Goal: Participate in discussion: Engage in conversation with other users on a specific topic

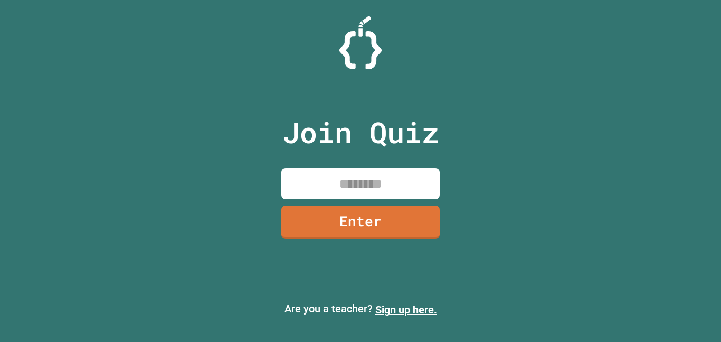
drag, startPoint x: 374, startPoint y: 196, endPoint x: 373, endPoint y: 189, distance: 7.5
click at [374, 193] on input at bounding box center [360, 183] width 158 height 31
type input "********"
click at [403, 240] on div "Join Quiz ******** Enter" at bounding box center [361, 170] width 178 height 289
drag, startPoint x: 274, startPoint y: 230, endPoint x: 280, endPoint y: 228, distance: 6.9
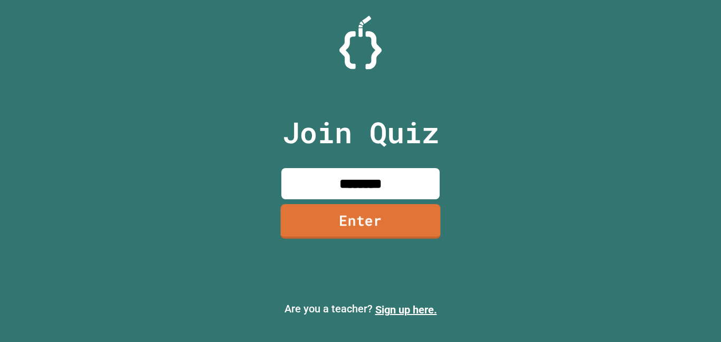
click at [276, 230] on div "Join Quiz ******** Enter" at bounding box center [361, 170] width 178 height 289
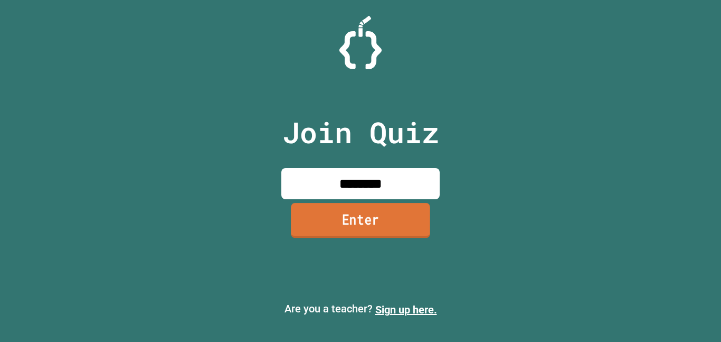
click at [375, 212] on link "Enter" at bounding box center [360, 220] width 139 height 35
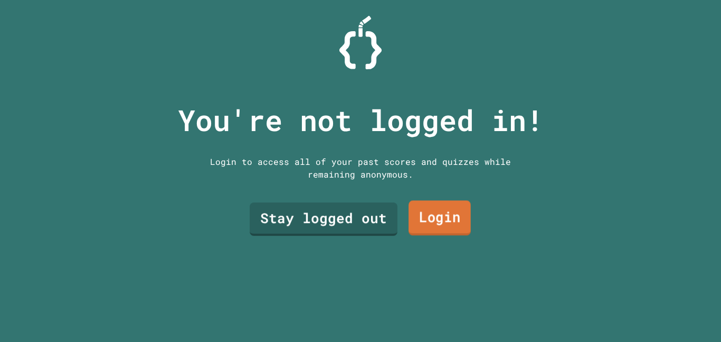
click at [458, 223] on link "Login" at bounding box center [440, 218] width 62 height 35
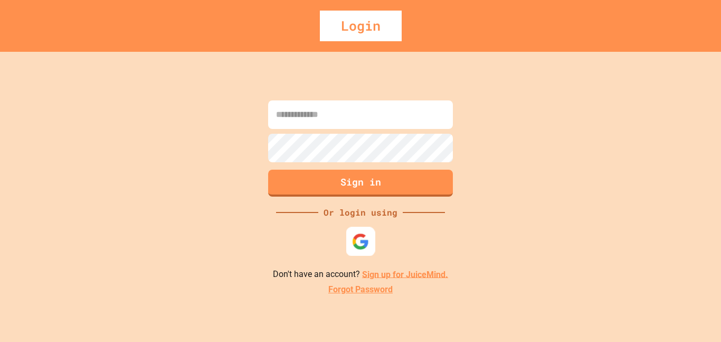
click at [371, 243] on div at bounding box center [360, 241] width 29 height 29
click at [362, 231] on div at bounding box center [360, 241] width 26 height 26
click at [356, 227] on div "Sign in Or login using Don't have an account? Sign up for JuiceMind. Forgot Pas…" at bounding box center [360, 197] width 721 height 290
click at [355, 241] on img at bounding box center [361, 241] width 16 height 16
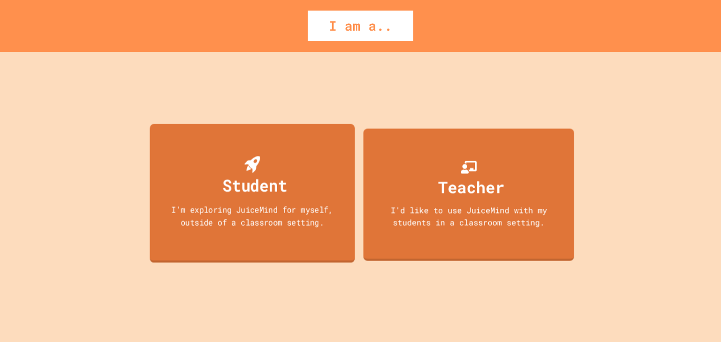
click at [308, 165] on div "Student I'm exploring JuiceMind for myself, outside of a classroom setting." at bounding box center [252, 193] width 205 height 139
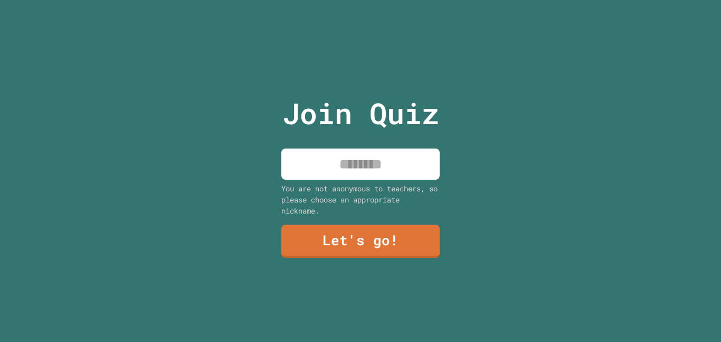
click at [355, 181] on div "Join Quiz You are not anonymous to teachers, so please choose an appropriate ni…" at bounding box center [361, 171] width 178 height 342
type input "*"
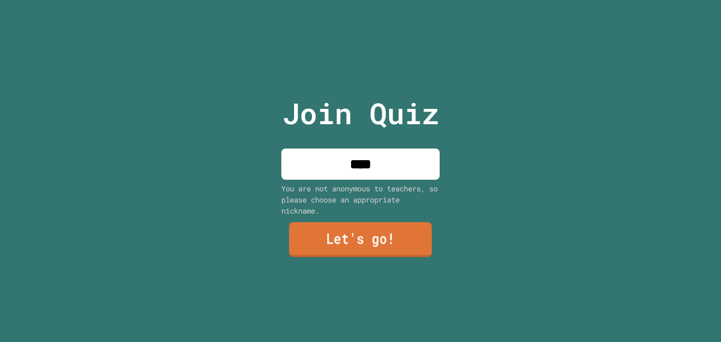
type input "****"
click at [367, 247] on link "Let's go!" at bounding box center [361, 240] width 156 height 35
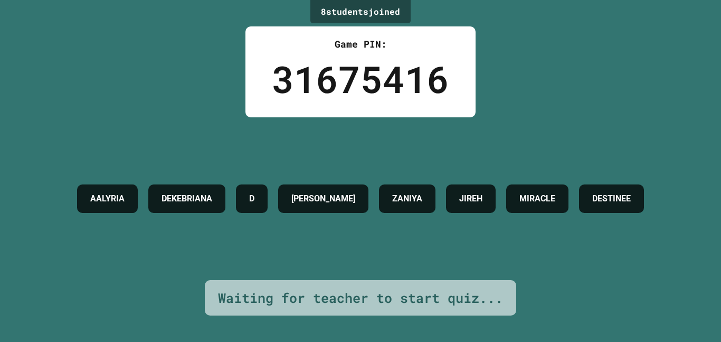
drag, startPoint x: 365, startPoint y: 174, endPoint x: 380, endPoint y: 158, distance: 21.7
click at [355, 192] on h4 "[PERSON_NAME]" at bounding box center [323, 198] width 64 height 13
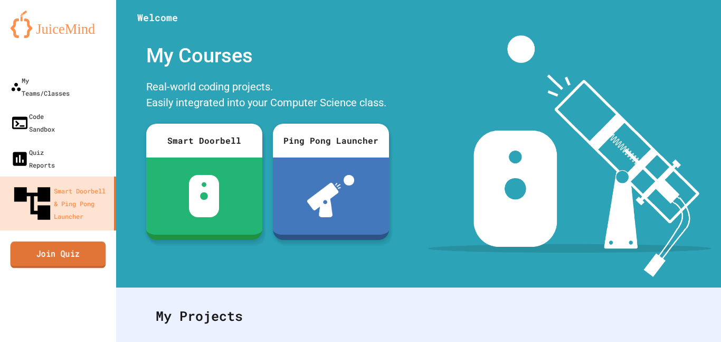
click at [68, 241] on link "Join Quiz" at bounding box center [59, 254] width 96 height 26
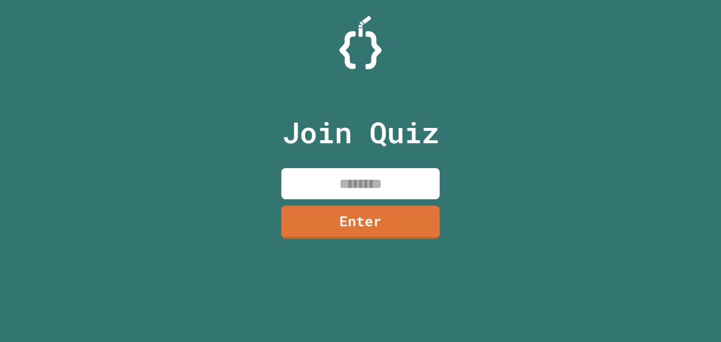
click at [335, 185] on input at bounding box center [360, 183] width 158 height 31
type input "********"
click at [389, 224] on link "Enter" at bounding box center [360, 221] width 158 height 34
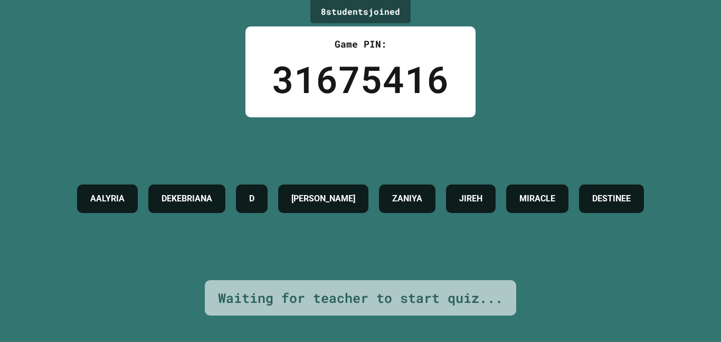
click at [355, 192] on h4 "[PERSON_NAME]" at bounding box center [323, 198] width 64 height 13
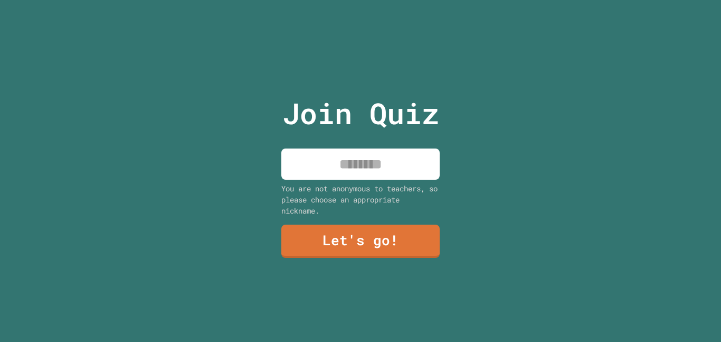
click at [351, 164] on input at bounding box center [360, 163] width 158 height 31
type input "*"
type input "********"
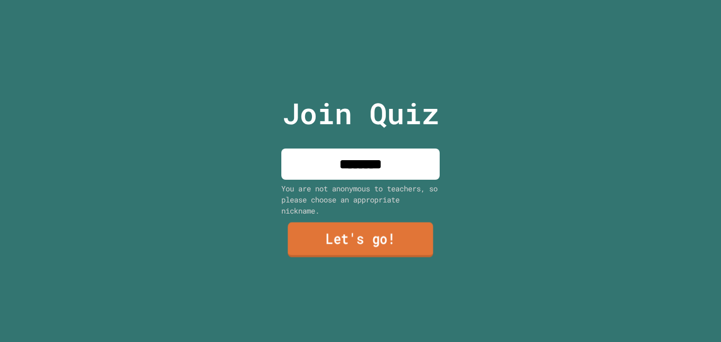
click at [409, 247] on link "Let's go!" at bounding box center [361, 239] width 146 height 35
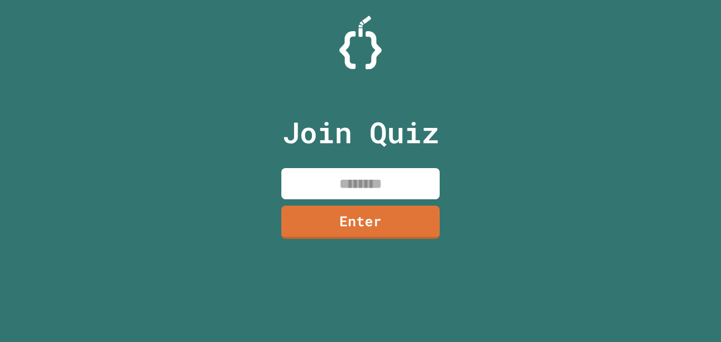
click at [390, 181] on input at bounding box center [360, 183] width 158 height 31
type input "********"
click at [365, 214] on link "Enter" at bounding box center [360, 221] width 158 height 33
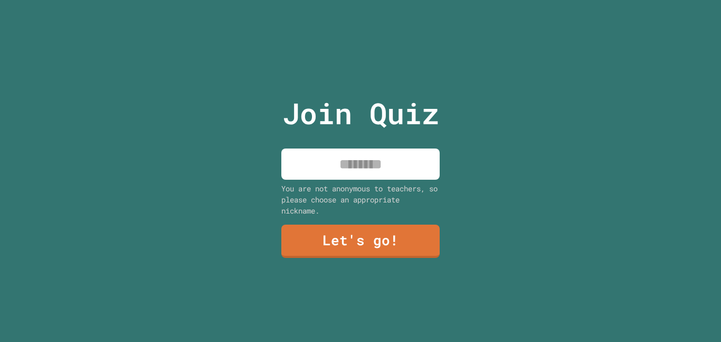
click at [408, 172] on input at bounding box center [360, 163] width 158 height 31
type input "*******"
click at [405, 227] on link "Let's go!" at bounding box center [361, 239] width 154 height 35
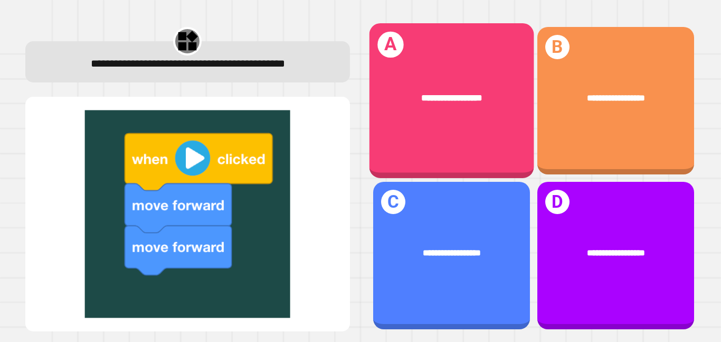
click at [432, 98] on span "**********" at bounding box center [451, 97] width 61 height 9
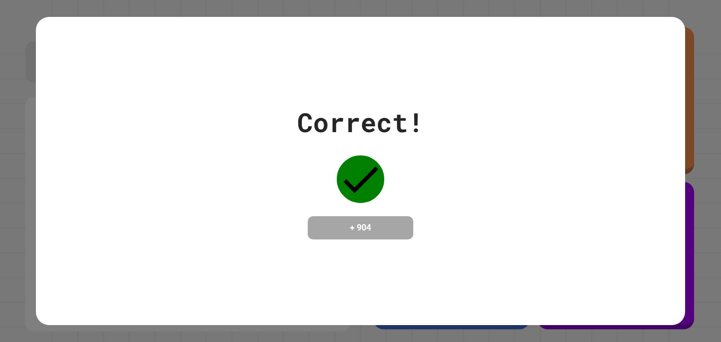
click at [334, 131] on div "Correct!" at bounding box center [360, 122] width 127 height 40
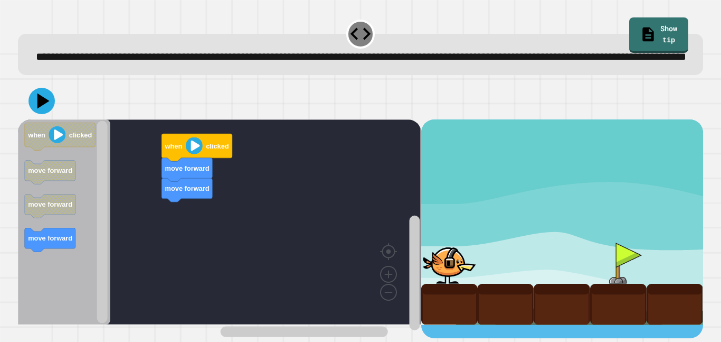
scroll to position [4, 0]
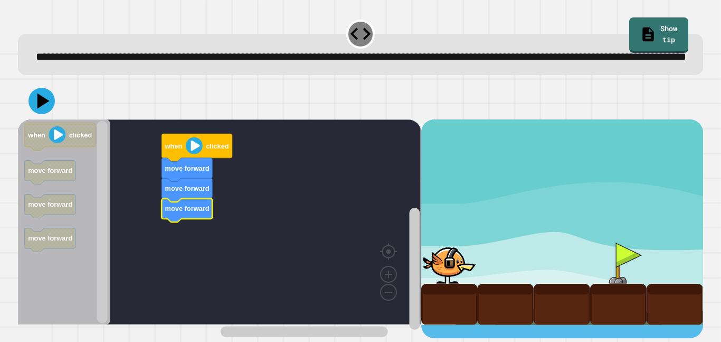
click at [196, 154] on image "Blockly Workspace" at bounding box center [194, 145] width 17 height 17
click at [195, 154] on image "Blockly Workspace" at bounding box center [194, 145] width 17 height 17
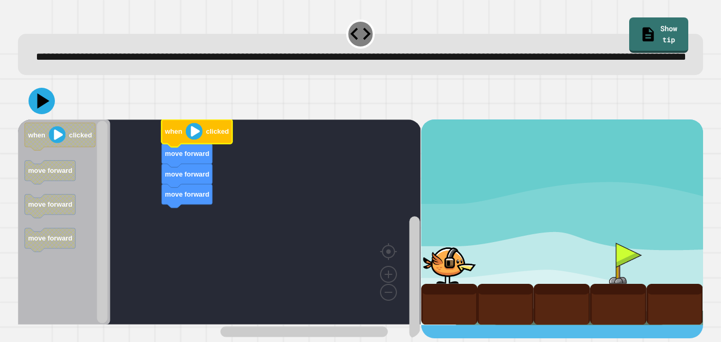
click at [452, 272] on div at bounding box center [449, 262] width 56 height 41
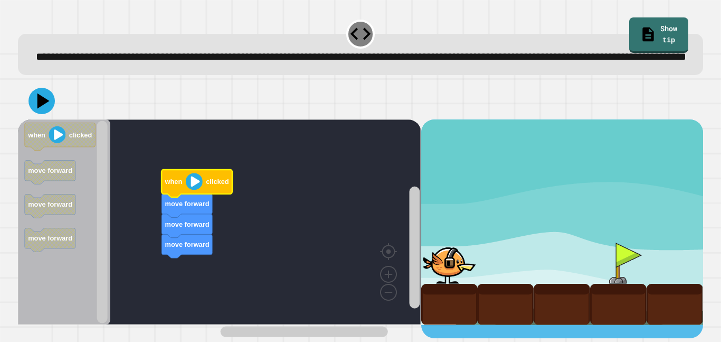
click at [197, 190] on image "Blockly Workspace" at bounding box center [194, 181] width 17 height 17
click at [156, 263] on div "move forward move forward move forward when clicked when clicked move forward m…" at bounding box center [219, 228] width 403 height 219
click at [174, 263] on div "move forward move forward move forward when clicked when clicked move forward m…" at bounding box center [219, 228] width 403 height 219
drag, startPoint x: 47, startPoint y: 124, endPoint x: 110, endPoint y: 134, distance: 64.2
click at [47, 115] on icon at bounding box center [42, 101] width 27 height 27
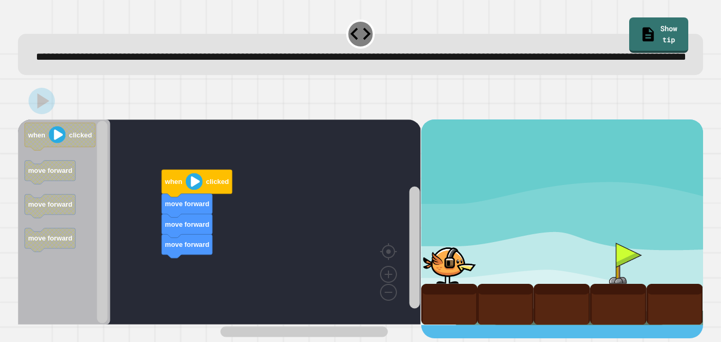
click at [191, 190] on image "Blockly Workspace" at bounding box center [194, 181] width 17 height 17
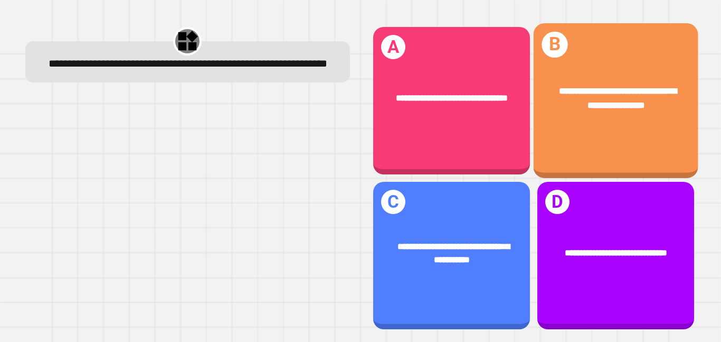
click at [601, 89] on span "**********" at bounding box center [618, 98] width 118 height 23
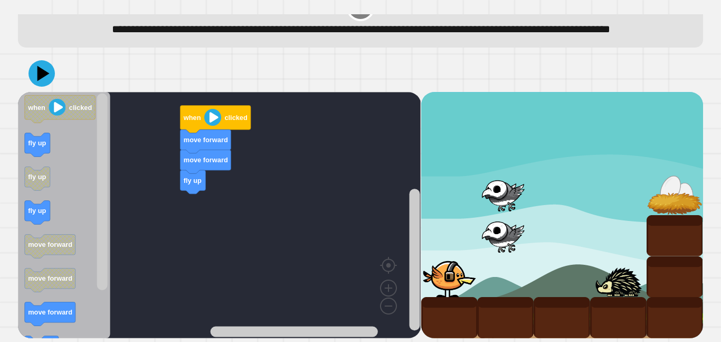
scroll to position [45, 0]
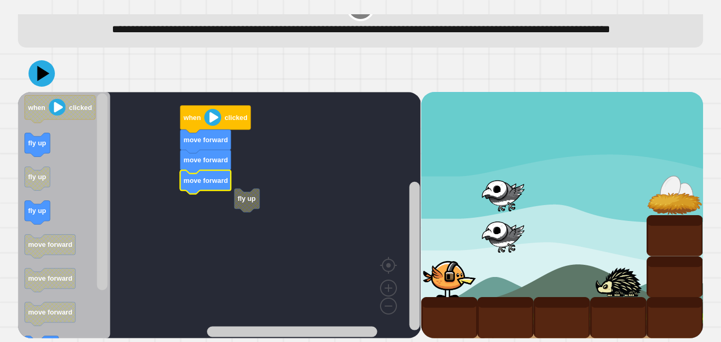
click at [233, 201] on rect "Blockly Workspace" at bounding box center [219, 215] width 403 height 246
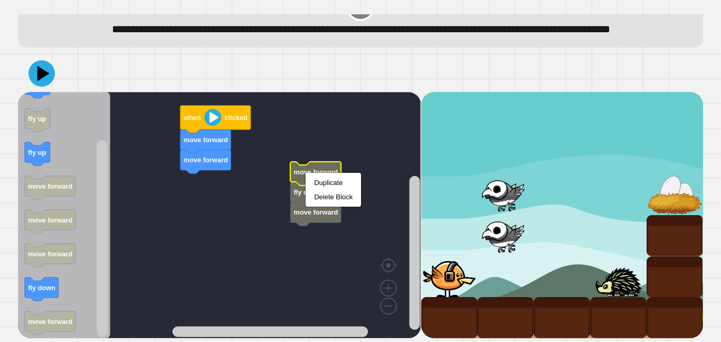
click at [295, 194] on text "fly up" at bounding box center [303, 192] width 18 height 8
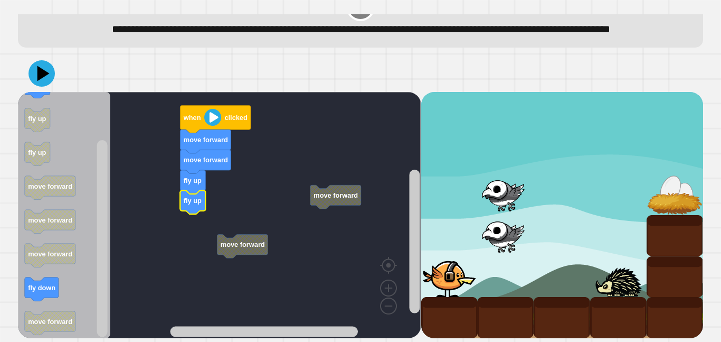
click at [238, 228] on rect "Blockly Workspace" at bounding box center [219, 215] width 403 height 246
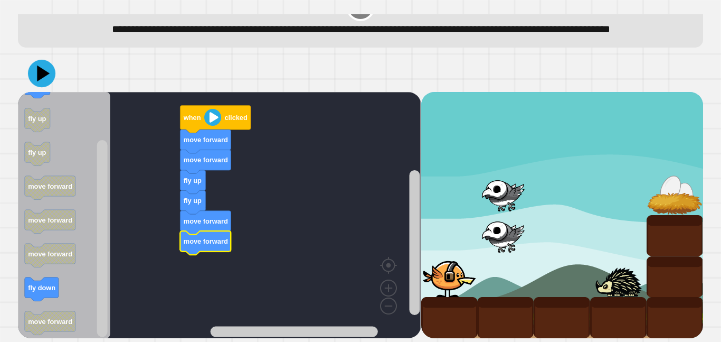
click at [41, 83] on icon at bounding box center [41, 73] width 27 height 27
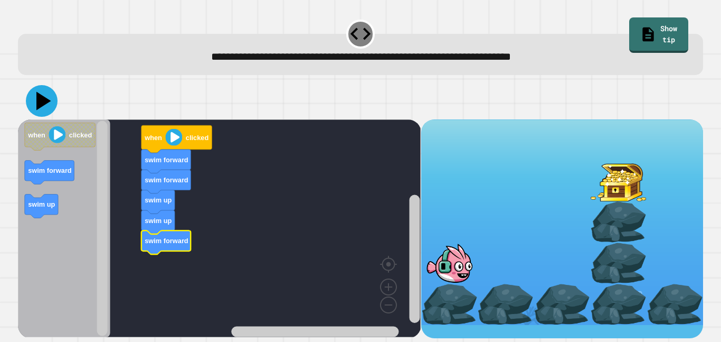
click at [36, 101] on icon at bounding box center [42, 101] width 32 height 32
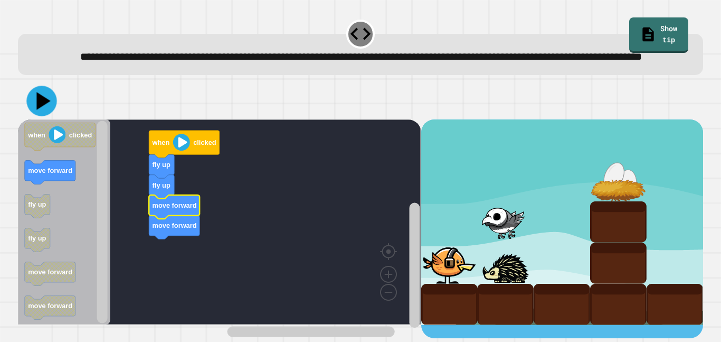
click at [41, 112] on icon at bounding box center [41, 101] width 30 height 30
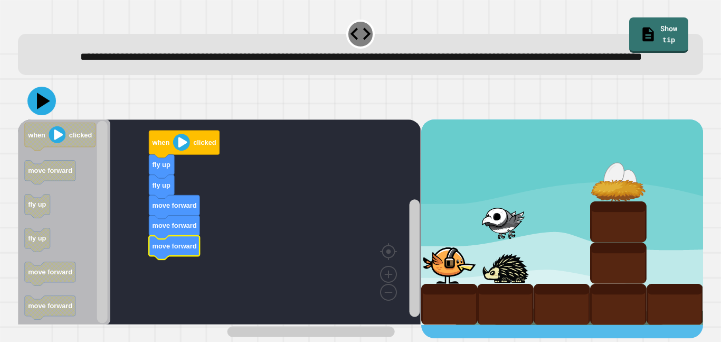
click at [45, 115] on icon at bounding box center [41, 101] width 29 height 29
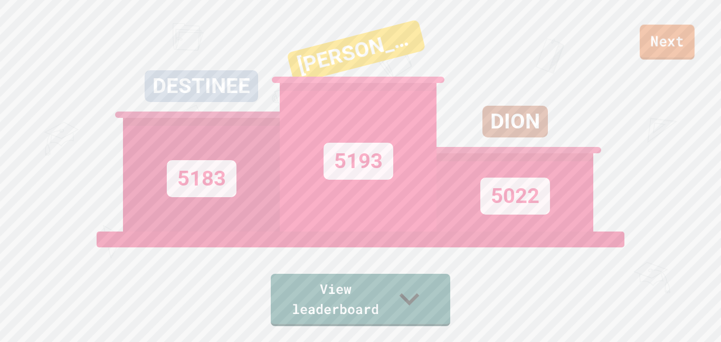
click at [667, 36] on link "Next" at bounding box center [667, 42] width 55 height 35
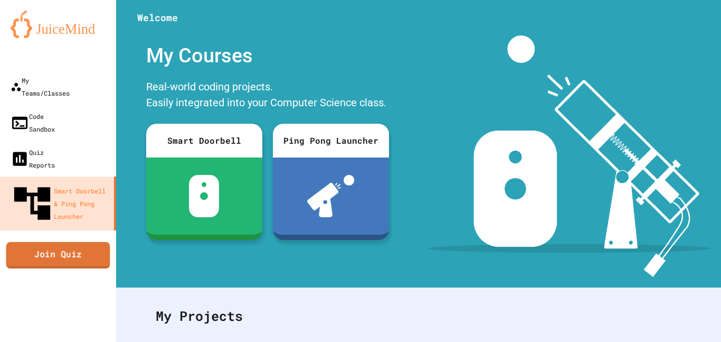
click at [45, 241] on link "Join Quiz" at bounding box center [58, 254] width 104 height 26
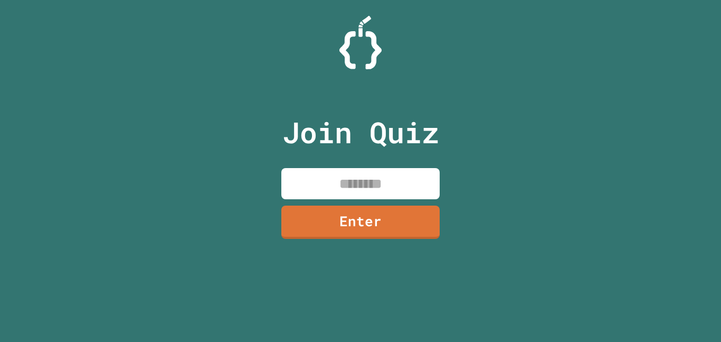
drag, startPoint x: 457, startPoint y: 182, endPoint x: 443, endPoint y: 181, distance: 13.7
click at [455, 182] on div "Join Quiz Enter" at bounding box center [360, 171] width 721 height 342
click at [418, 184] on input at bounding box center [360, 183] width 158 height 31
type input "********"
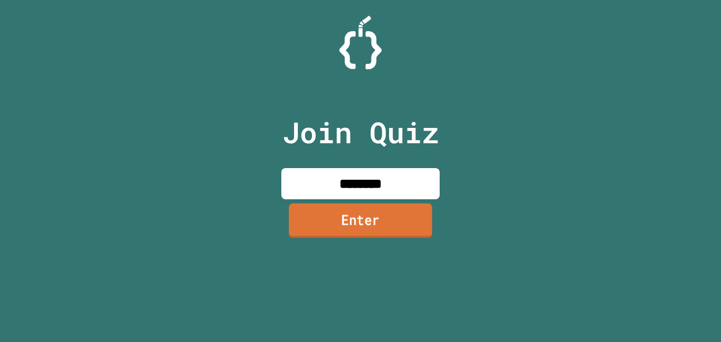
click at [423, 239] on div "Join Quiz ******** Enter" at bounding box center [361, 170] width 178 height 289
click at [401, 222] on link "Enter" at bounding box center [360, 220] width 143 height 35
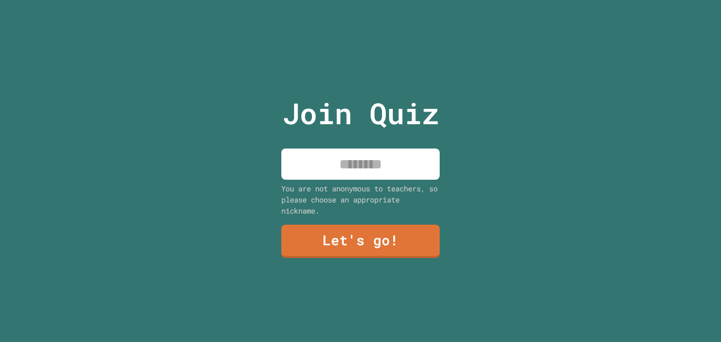
click at [401, 156] on input at bounding box center [360, 163] width 158 height 31
type input "*******"
drag, startPoint x: 372, startPoint y: 254, endPoint x: 362, endPoint y: 249, distance: 11.1
click at [362, 249] on link "Let's go!" at bounding box center [360, 240] width 159 height 34
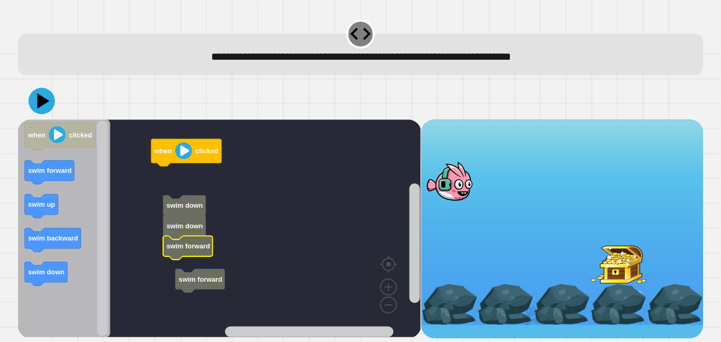
click at [176, 255] on div "when clicked swim forward swim down swim down swim forward when clicked swim fo…" at bounding box center [219, 228] width 403 height 219
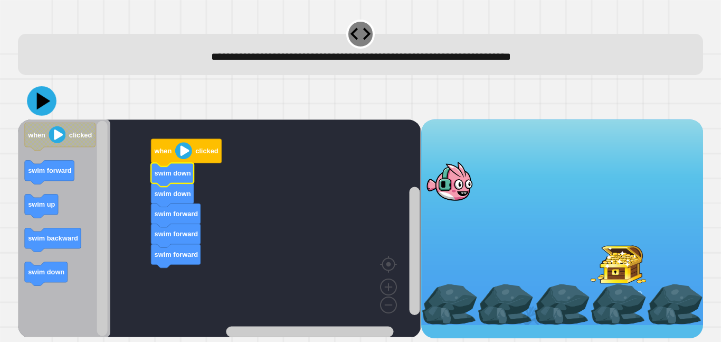
click at [47, 106] on icon at bounding box center [42, 101] width 30 height 30
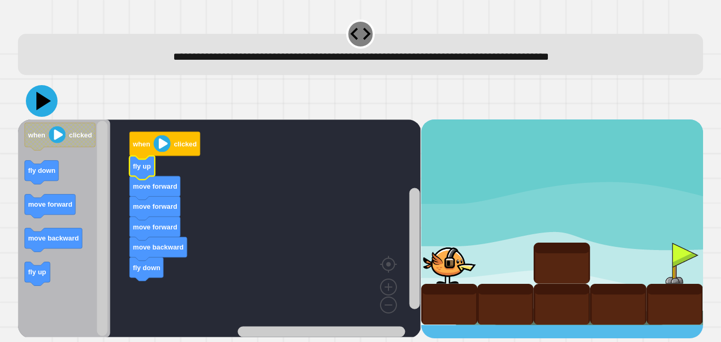
click at [48, 103] on icon at bounding box center [42, 101] width 32 height 32
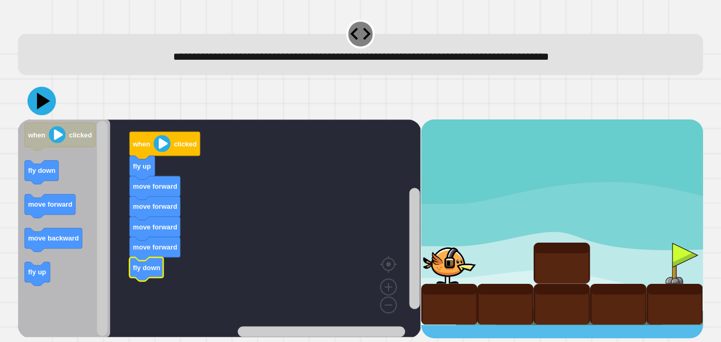
click at [40, 100] on icon at bounding box center [43, 100] width 13 height 16
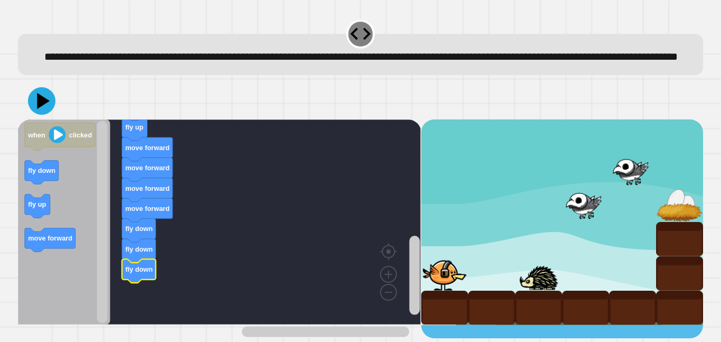
drag, startPoint x: 42, startPoint y: 118, endPoint x: 232, endPoint y: 131, distance: 190.0
click at [51, 115] on icon at bounding box center [41, 100] width 27 height 27
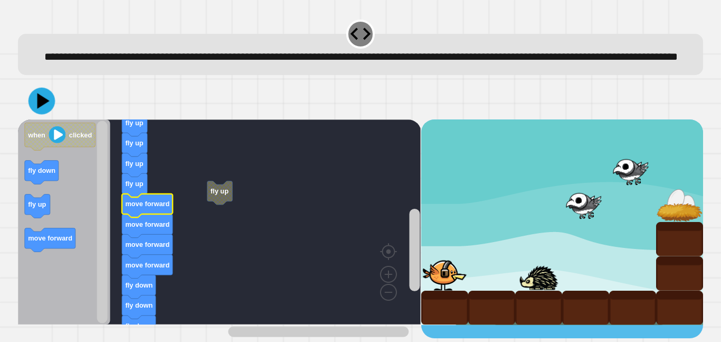
drag, startPoint x: 41, startPoint y: 119, endPoint x: 129, endPoint y: 102, distance: 89.9
click at [42, 109] on icon at bounding box center [43, 101] width 12 height 16
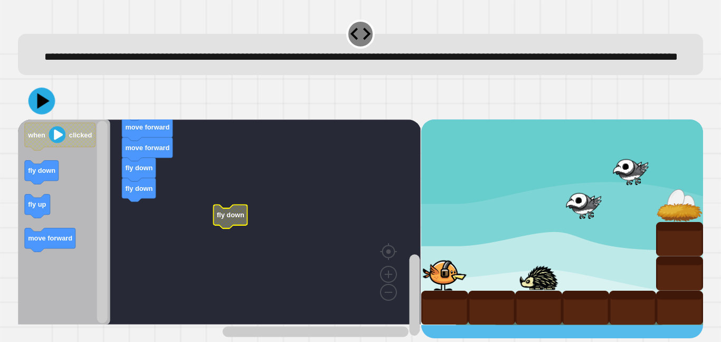
click at [42, 111] on icon at bounding box center [42, 101] width 27 height 27
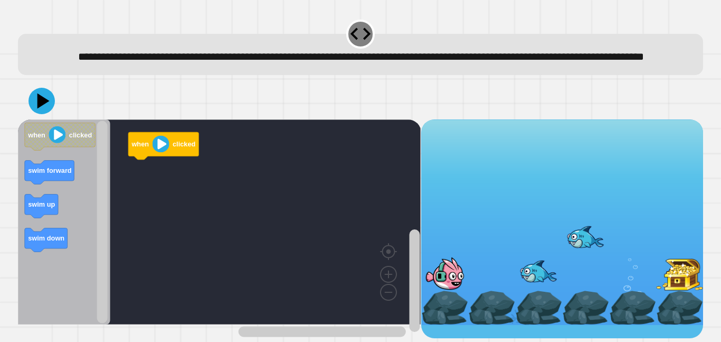
scroll to position [4, 0]
click at [115, 195] on div "when clicked when clicked swim forward swim up swim down" at bounding box center [219, 228] width 403 height 219
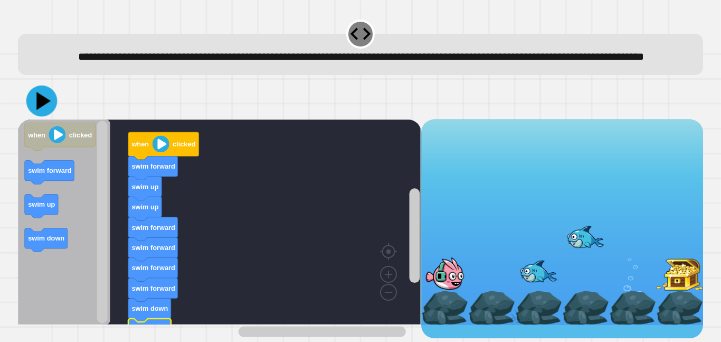
click at [43, 117] on icon at bounding box center [41, 101] width 31 height 31
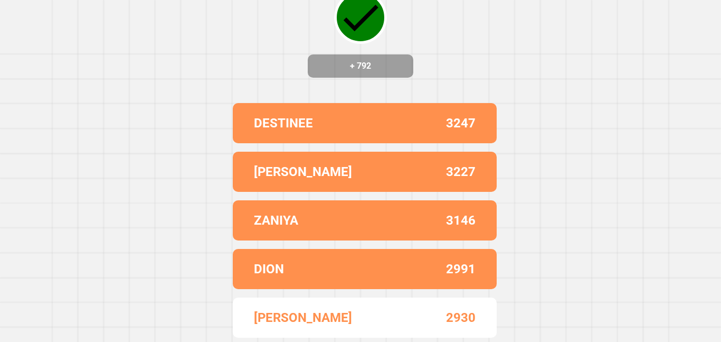
scroll to position [0, 0]
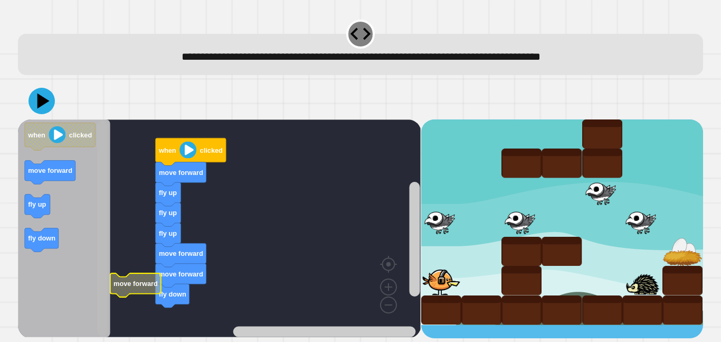
click at [106, 252] on rect "Blockly Workspace" at bounding box center [102, 228] width 11 height 215
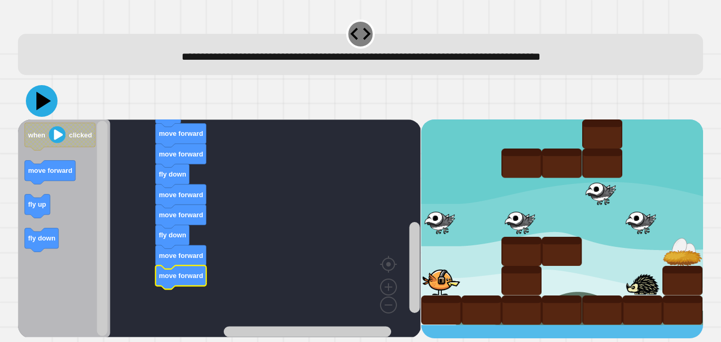
click at [41, 101] on icon at bounding box center [43, 101] width 15 height 18
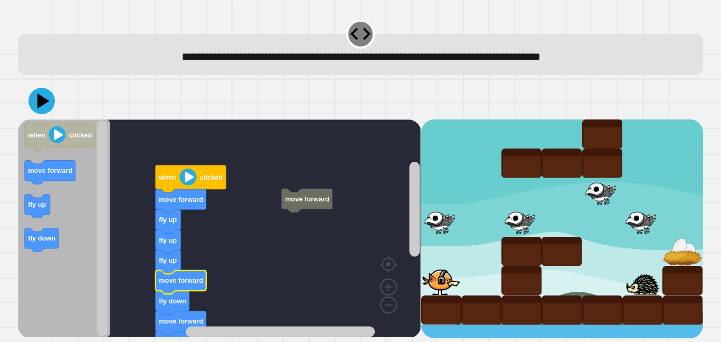
click at [40, 86] on div at bounding box center [360, 100] width 685 height 37
drag, startPoint x: 61, startPoint y: 107, endPoint x: 69, endPoint y: 106, distance: 8.6
click at [62, 108] on div at bounding box center [360, 100] width 685 height 37
click at [37, 107] on icon at bounding box center [42, 101] width 27 height 27
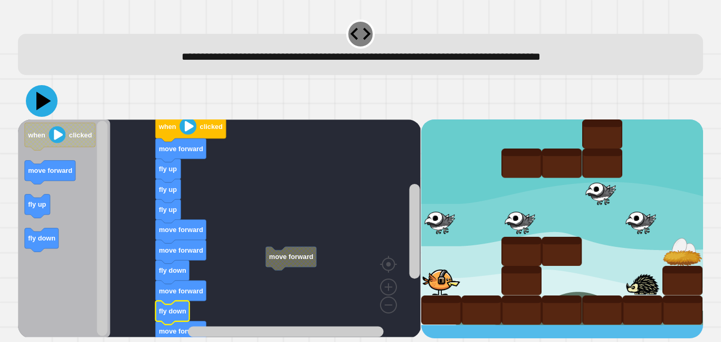
click at [49, 105] on icon at bounding box center [42, 101] width 32 height 32
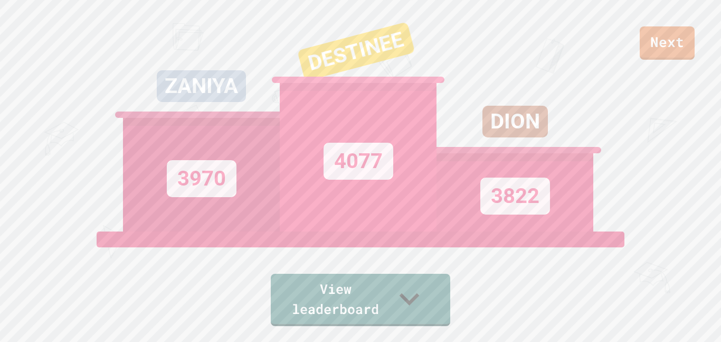
click at [681, 62] on div "Next ZANIYA 3970 DESTINEE 4077 [PERSON_NAME] 3822 View leaderboard" at bounding box center [360, 171] width 721 height 342
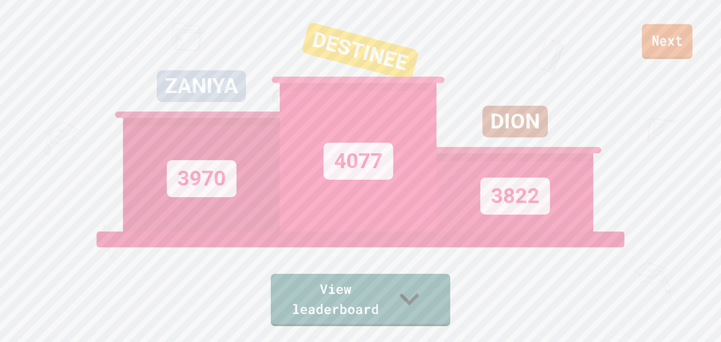
click at [673, 48] on link "Next" at bounding box center [667, 41] width 51 height 35
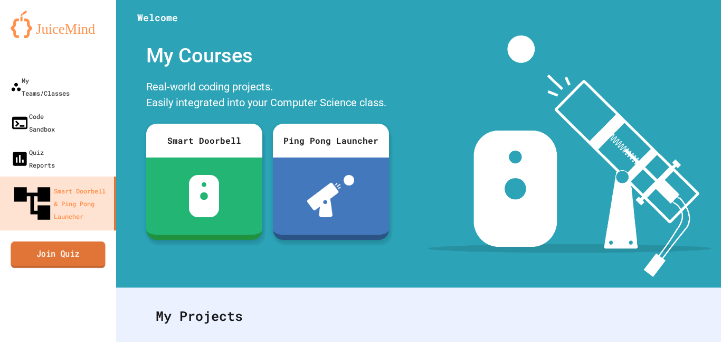
click at [62, 241] on link "Join Quiz" at bounding box center [58, 254] width 95 height 26
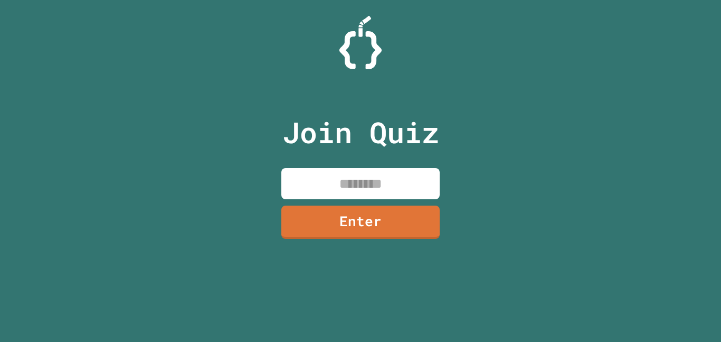
click at [356, 179] on input at bounding box center [360, 183] width 158 height 31
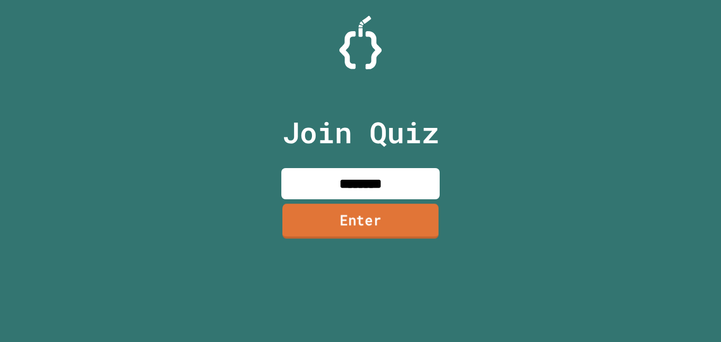
type input "********"
drag, startPoint x: 300, startPoint y: 234, endPoint x: 300, endPoint y: 240, distance: 6.3
click at [300, 240] on div "Join Quiz ******** Enter" at bounding box center [361, 170] width 178 height 289
click at [322, 233] on link "Enter" at bounding box center [360, 221] width 157 height 34
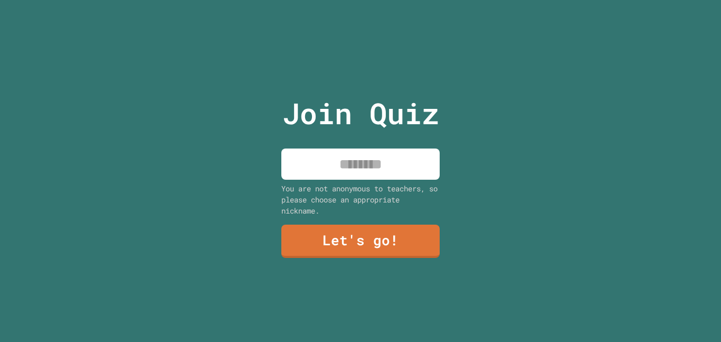
click at [371, 169] on input at bounding box center [360, 163] width 158 height 31
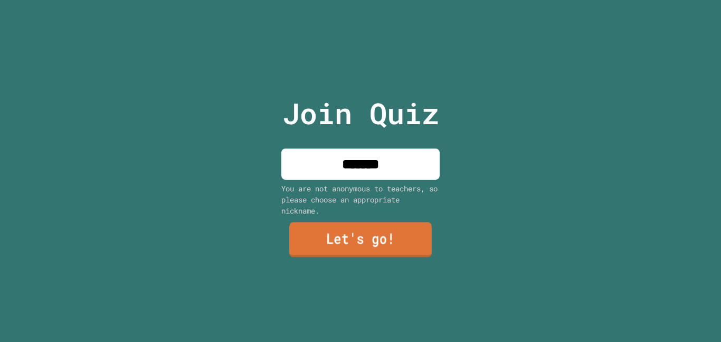
type input "*******"
drag, startPoint x: 369, startPoint y: 238, endPoint x: 359, endPoint y: 238, distance: 10.0
click at [359, 238] on link "Let's go!" at bounding box center [360, 239] width 143 height 35
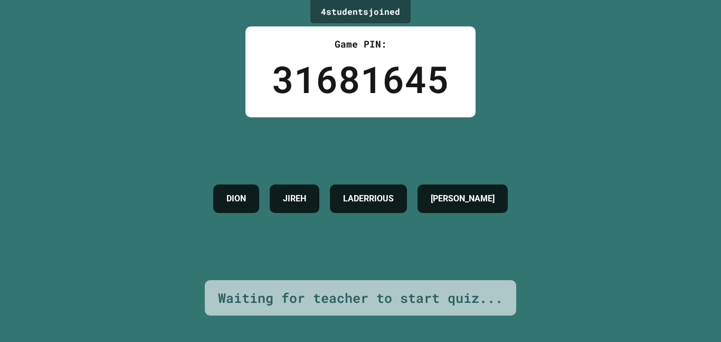
click at [376, 341] on div "4 student s joined Game PIN: 31681645 [PERSON_NAME] [PERSON_NAME] Waiting for t…" at bounding box center [360, 171] width 721 height 342
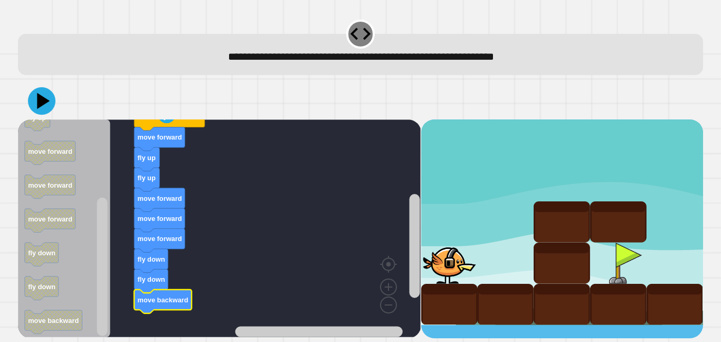
click at [42, 102] on icon at bounding box center [43, 101] width 13 height 16
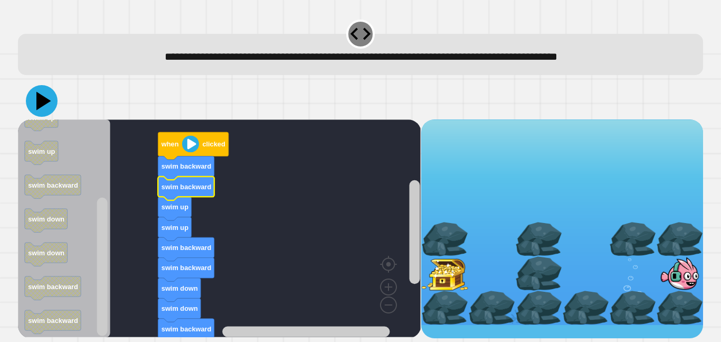
click at [42, 97] on icon at bounding box center [42, 101] width 32 height 32
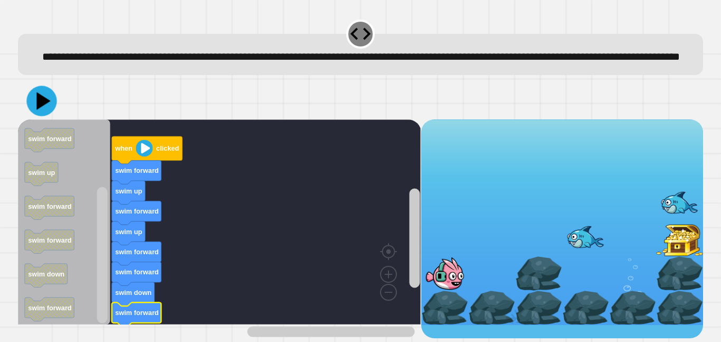
click at [48, 116] on icon at bounding box center [41, 101] width 30 height 30
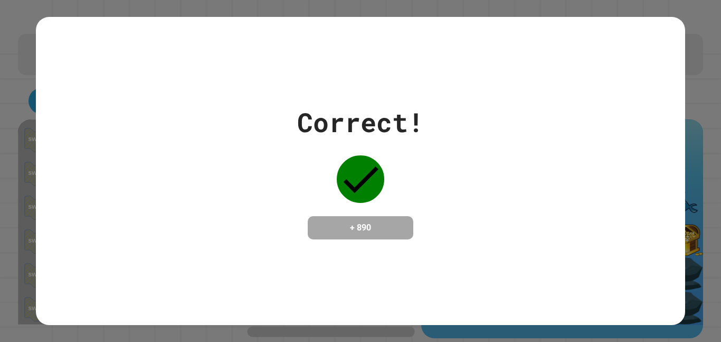
click at [460, 340] on div "Correct! + 890" at bounding box center [360, 171] width 721 height 342
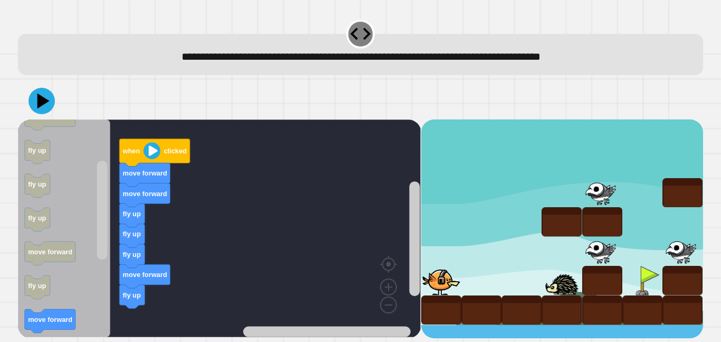
click at [154, 308] on div "when clicked move forward move forward fly up fly up fly up move forward fly up…" at bounding box center [219, 228] width 403 height 219
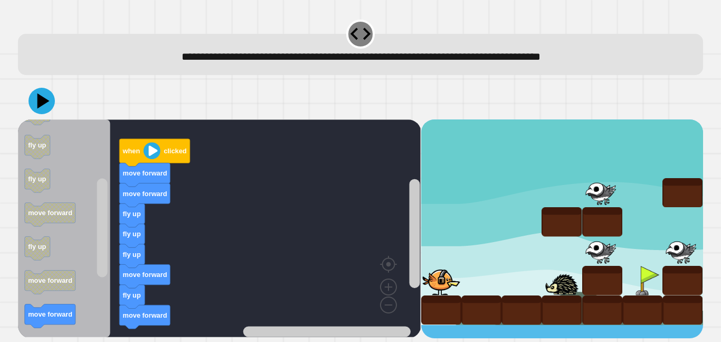
click at [155, 308] on div "when clicked move forward move forward fly up fly up fly up move forward fly up…" at bounding box center [219, 228] width 403 height 219
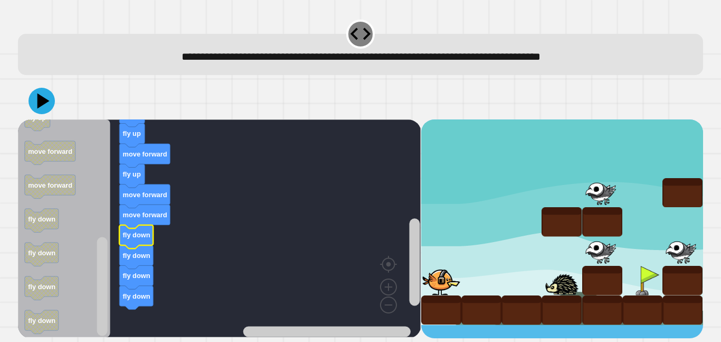
drag, startPoint x: 33, startPoint y: 93, endPoint x: 49, endPoint y: 99, distance: 16.7
click at [34, 96] on icon at bounding box center [42, 101] width 26 height 26
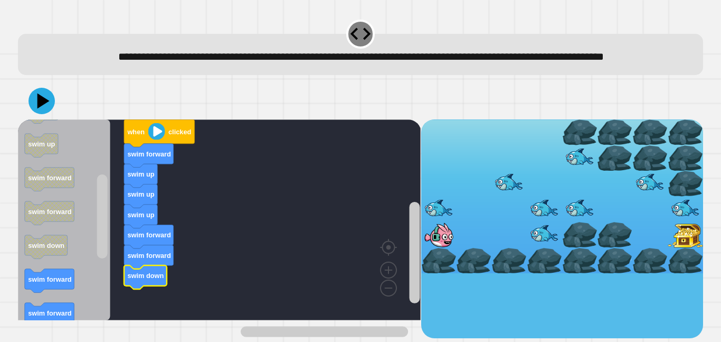
click at [53, 293] on g "swim forward" at bounding box center [50, 281] width 50 height 24
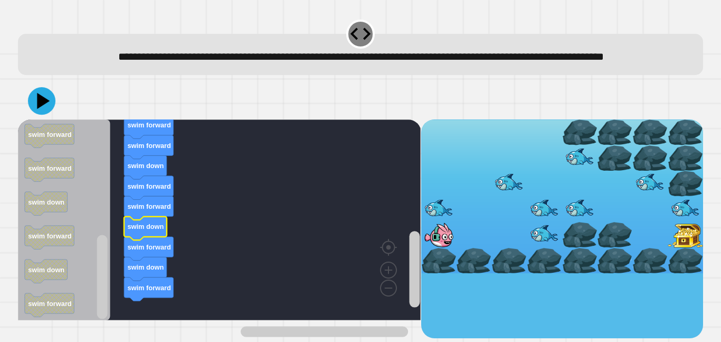
click at [45, 115] on icon at bounding box center [41, 100] width 27 height 27
